Goal: Transaction & Acquisition: Purchase product/service

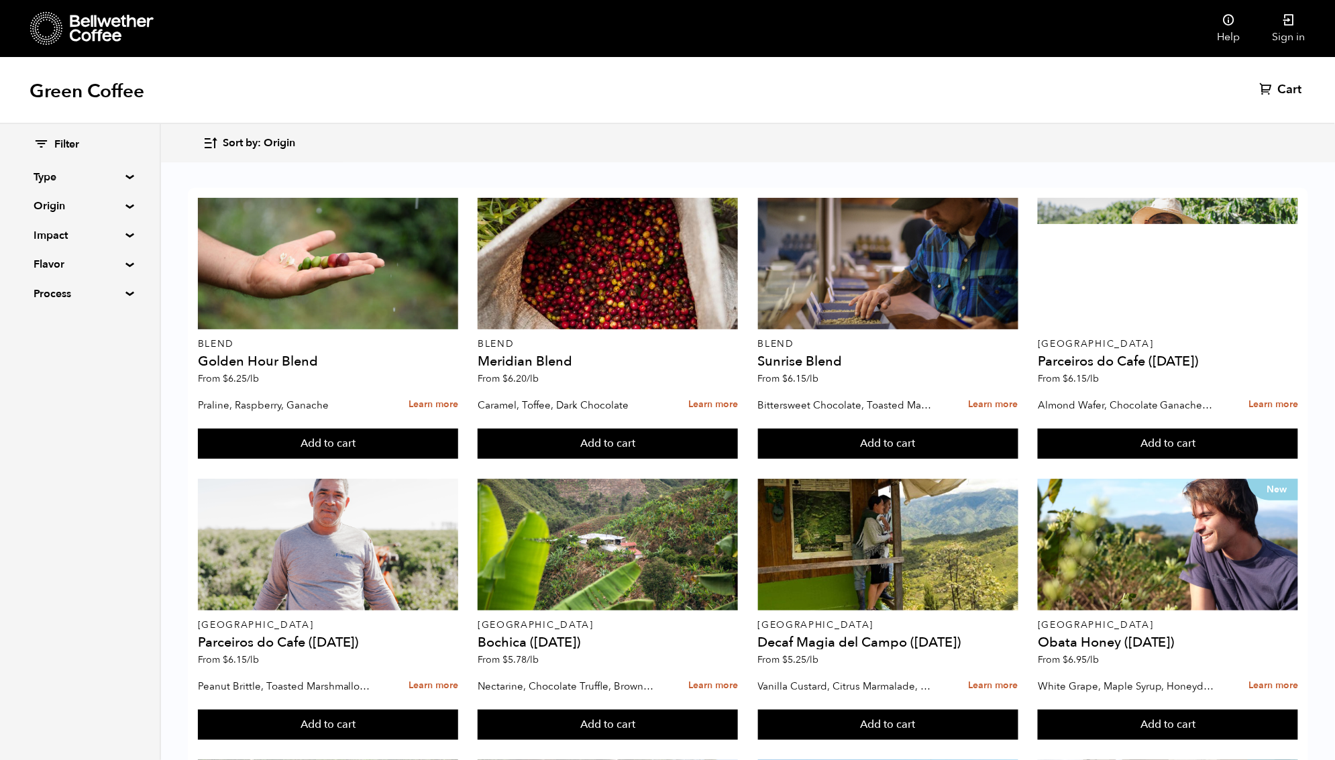
scroll to position [865, 0]
click at [1282, 91] on span "Cart" at bounding box center [1290, 90] width 24 height 16
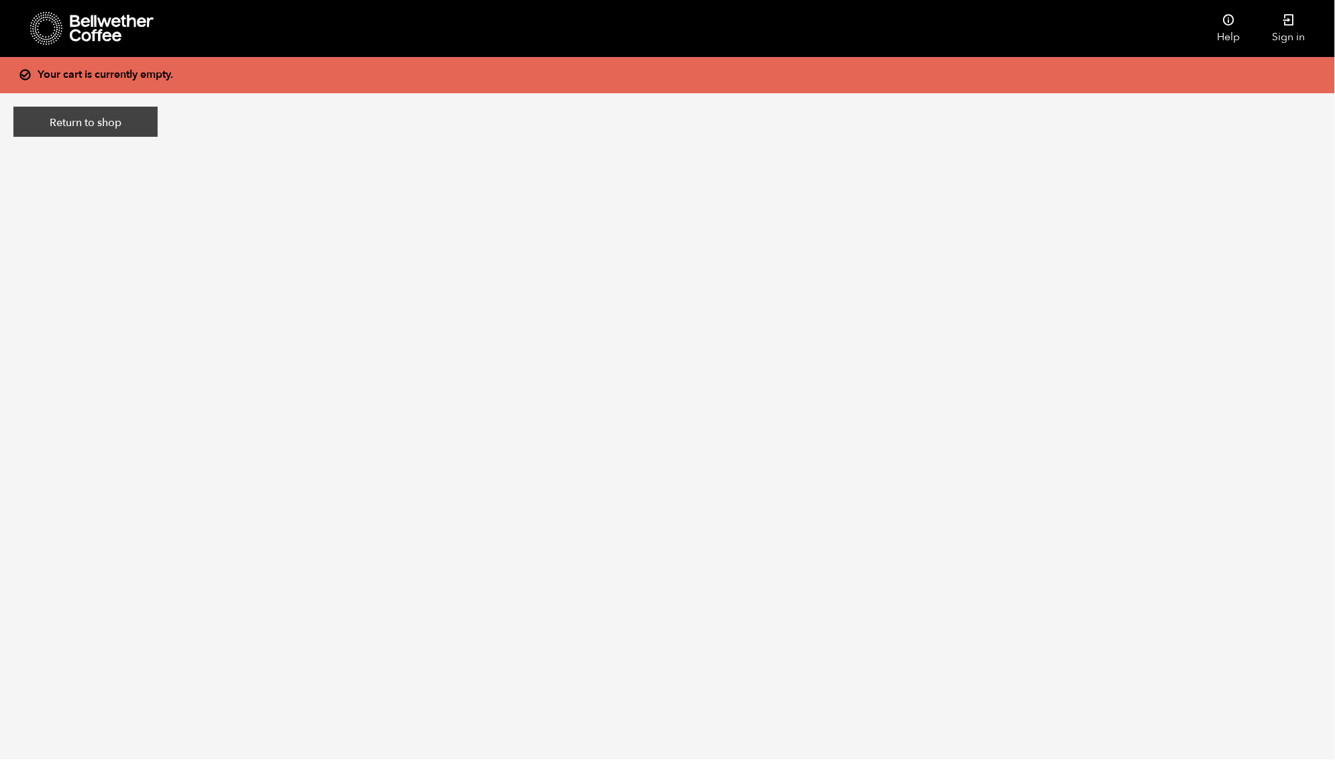
click at [84, 117] on link "Return to shop" at bounding box center [85, 122] width 144 height 31
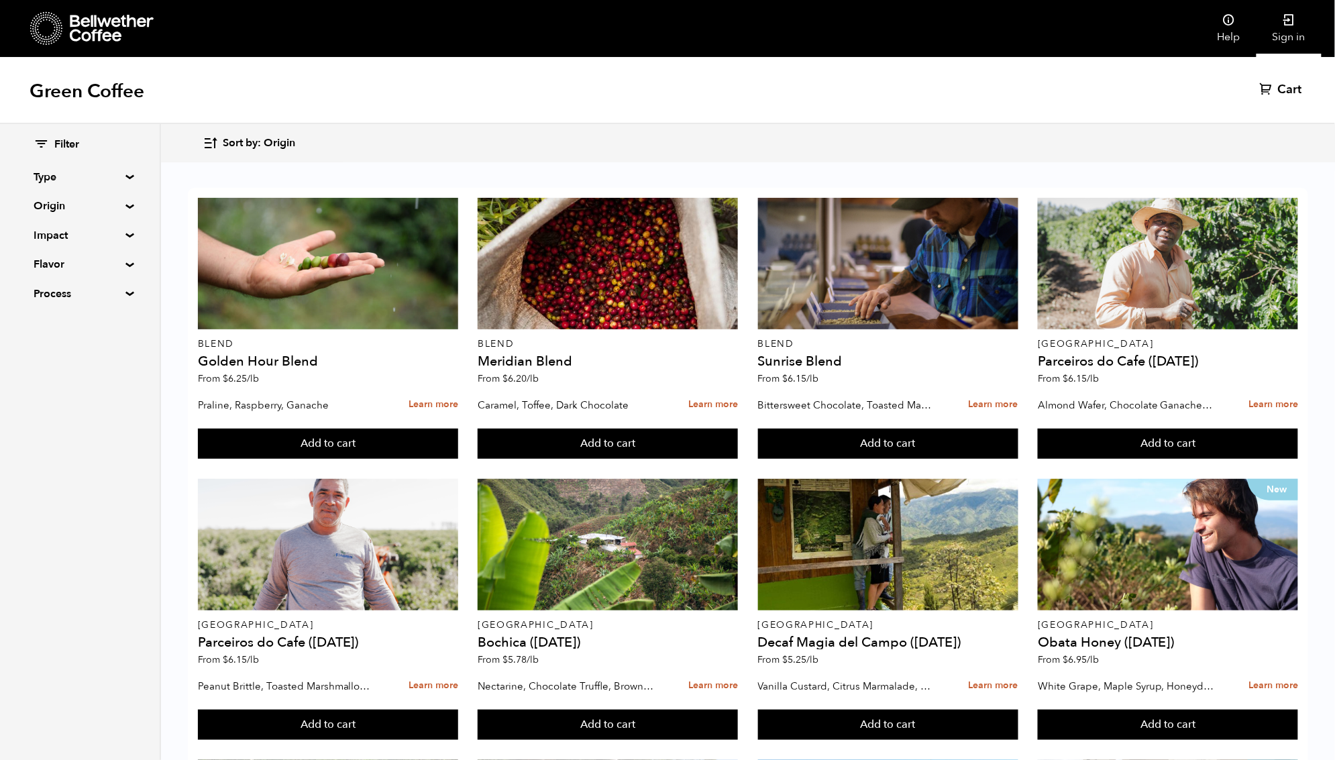
click at [1291, 21] on icon at bounding box center [1289, 19] width 13 height 13
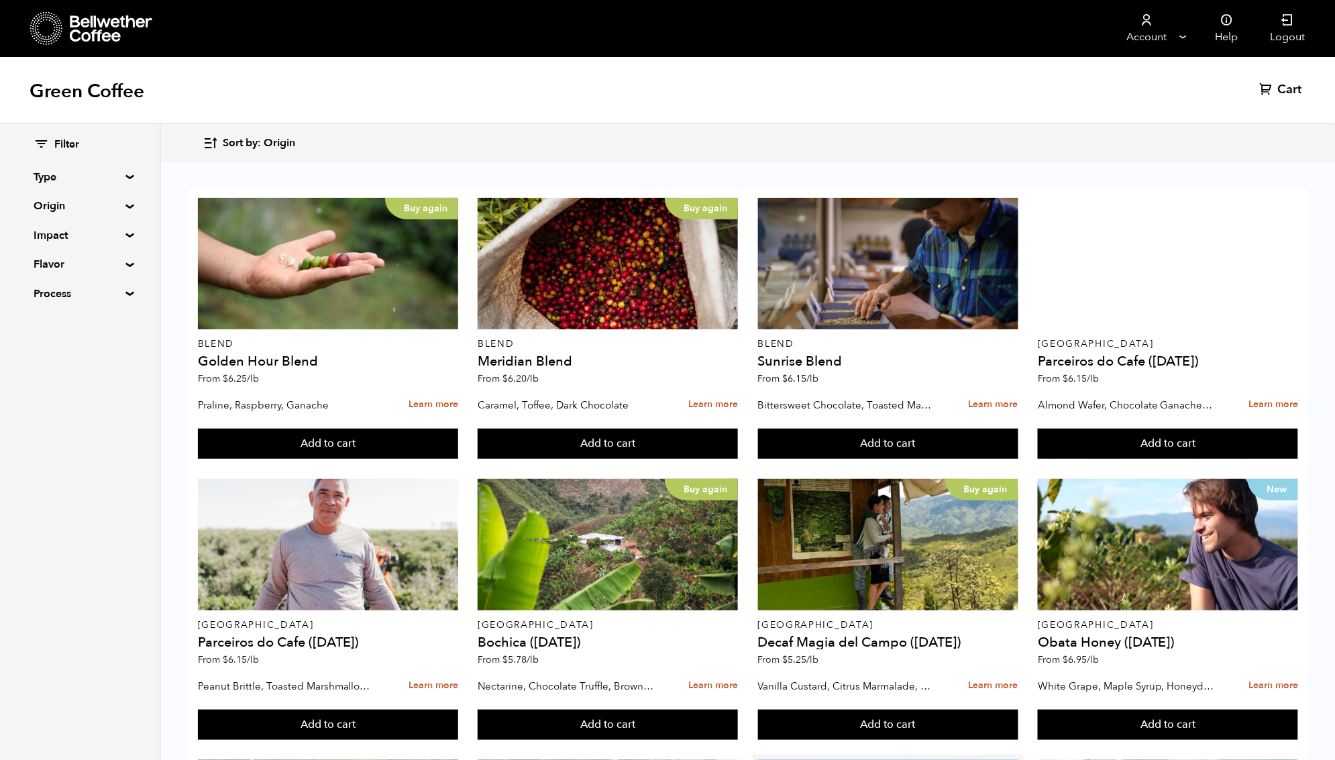
scroll to position [835, 0]
